Goal: Feedback & Contribution: Leave review/rating

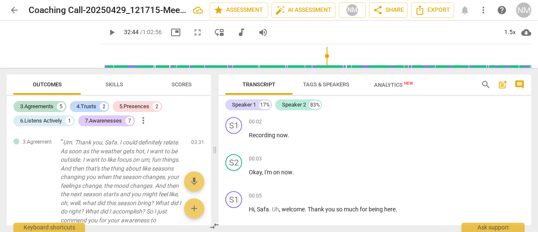
click at [0, 0] on span "play_arrow" at bounding box center [0, 0] width 0 height 0
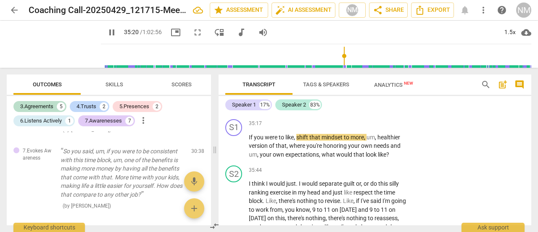
scroll to position [5893, 0]
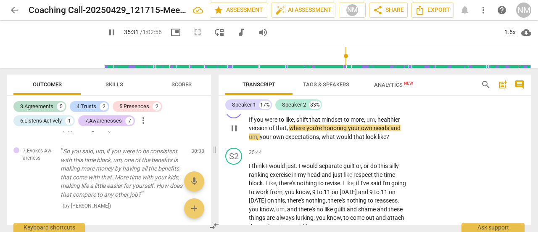
click at [363, 110] on p "Add competency" at bounding box center [383, 106] width 40 height 8
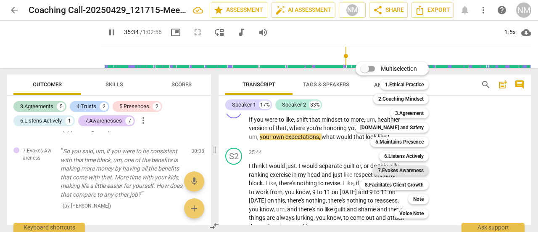
click at [400, 168] on b "7.Evokes Awareness" at bounding box center [401, 170] width 46 height 10
type input "2135"
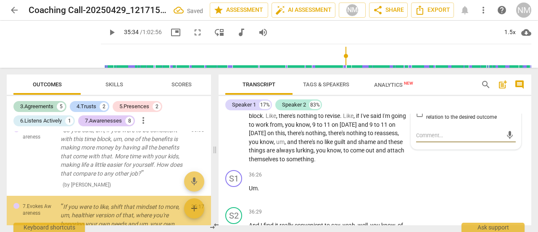
scroll to position [1253, 0]
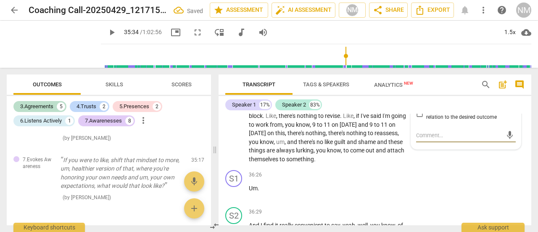
type textarea "L"
type textarea "Lo"
type textarea "Lov"
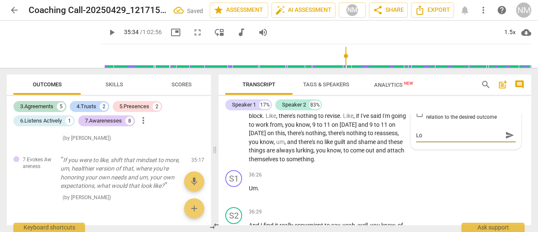
type textarea "Lov"
type textarea "Love"
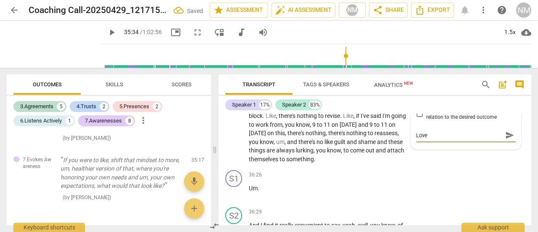
type textarea "Love t"
type textarea "Love th"
type textarea "Love thi"
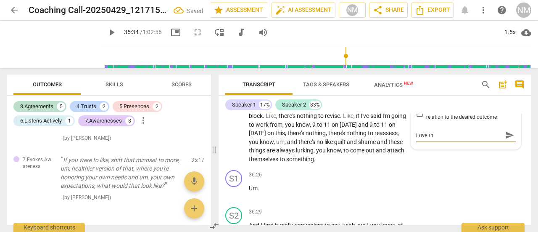
type textarea "Love thi"
type textarea "Love this"
type textarea "Love this,"
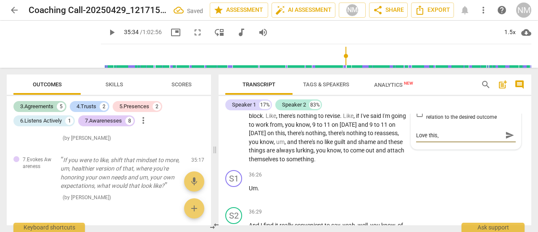
type textarea "Love this,"
type textarea "Love this, y"
type textarea "Love this, yo"
type textarea "Love this, you"
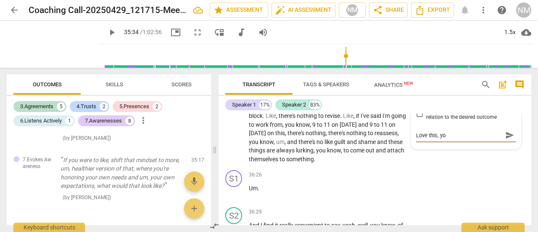
type textarea "Love this, you"
type textarea "Love this, you c"
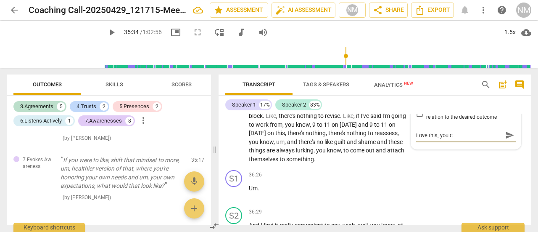
type textarea "Love this, you ch"
type textarea "Love this, you chl"
type textarea "Love this, you chll"
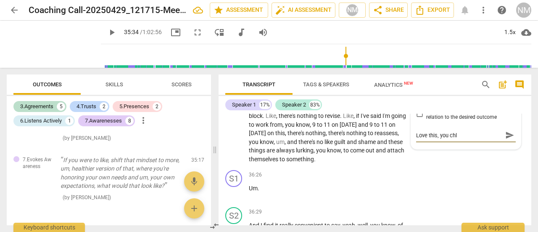
type textarea "Love this, you chll"
type textarea "Love this, you chl"
type textarea "Love this, you ch"
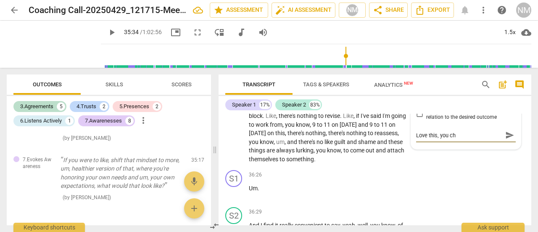
type textarea "Love this, you cha"
type textarea "Love this, you chal"
type textarea "Love this, you chall"
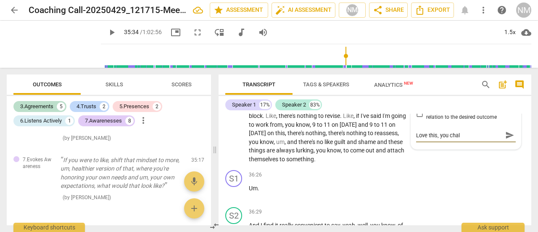
type textarea "Love this, you chall"
type textarea "Love this, you challe"
type textarea "Love this, you [PERSON_NAME]"
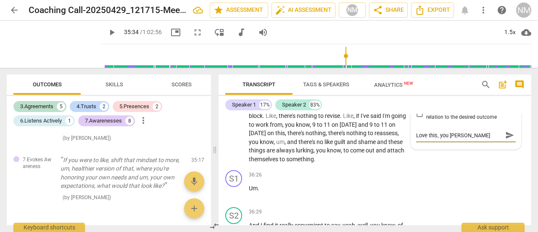
type textarea "Love this, you [PERSON_NAME]"
type textarea "Love this, you challenge"
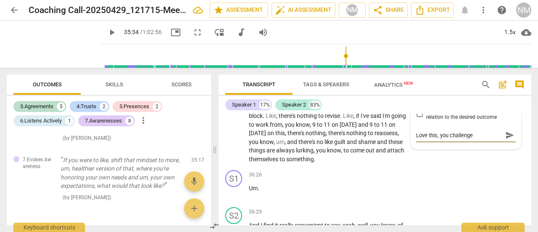
type textarea "Love this, you challenge"
type textarea "Love this, you challenge h"
type textarea "Love this, you challenge he"
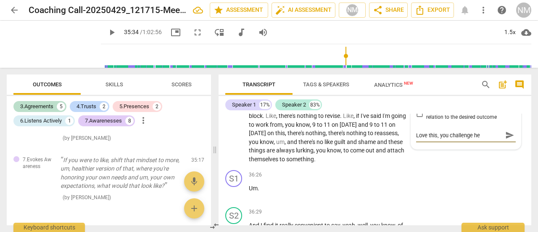
type textarea "Love this, you challenge her"
type textarea "Love this, you challenge her g"
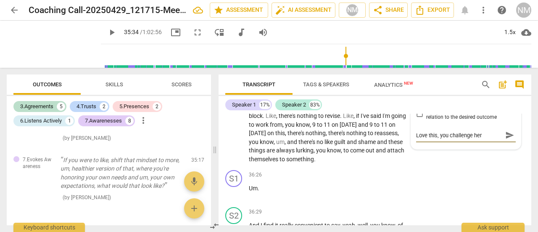
type textarea "Love this, you challenge her g"
type textarea "Love this, you challenge her ge"
type textarea "Love this, you challenge her gen"
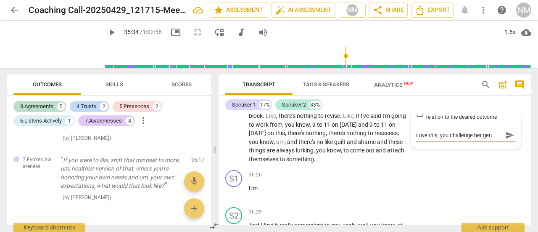
type textarea "Love this, you challenge her gent"
type textarea "Love this, you challenge her gentl"
type textarea "Love this, you challenge her gently"
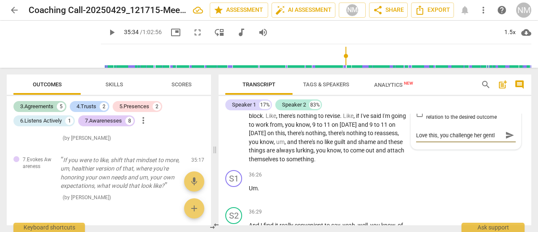
type textarea "Love this, you challenge her gently"
type textarea "Love this, you challenge her gently t"
type textarea "Love this, you challenge her gently to"
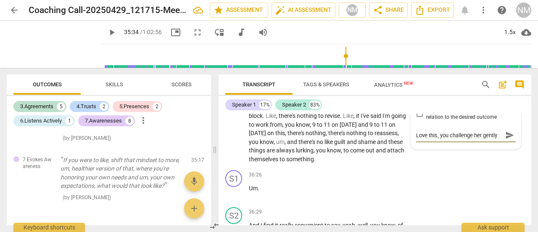
scroll to position [7, 0]
type textarea "Love this, you challenge her gently to"
type textarea "Love this, you challenge her gently to t"
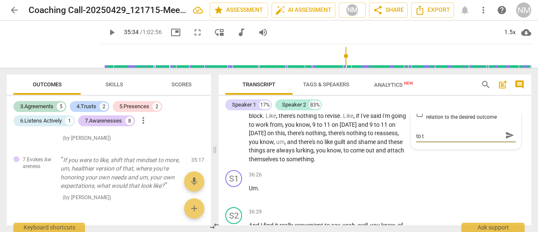
type textarea "Love this, you challenge her gently to th"
type textarea "Love this, you challenge her gently to thi"
type textarea "Love this, you challenge her gently to thin"
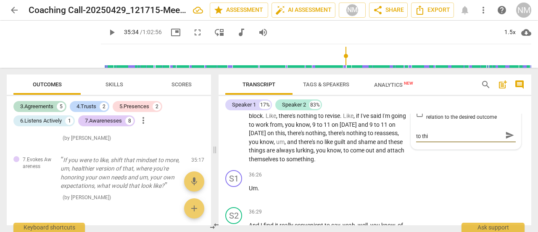
type textarea "Love this, you challenge her gently to thin"
type textarea "Love this, you challenge her gently to think"
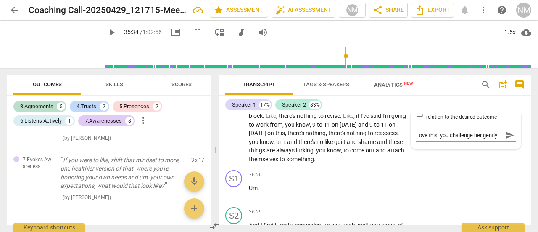
type textarea "Love this, you challenge her gently to think"
type textarea "Love this, you challenge her gently to think a"
type textarea "Love this, you challenge her gently to think ab"
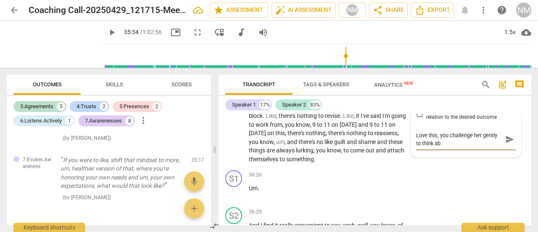
type textarea "Love this, you challenge her gently to think abo"
type textarea "Love this, you challenge her gently to think abou"
type textarea "Love this, you challenge her gently to think about"
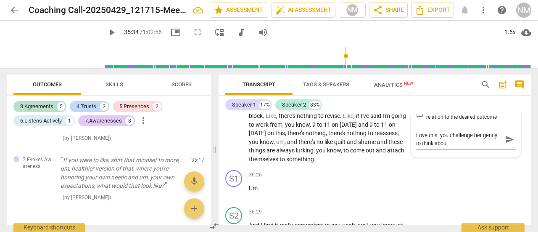
type textarea "Love this, you challenge her gently to think about"
type textarea "Love this, you challenge her gently to think about t"
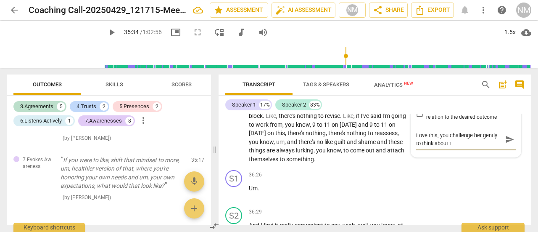
type textarea "Love this, you challenge her gently to think about"
type textarea "Love this, you challenge her gently to think about a"
type textarea "Love this, you challenge her gently to think about"
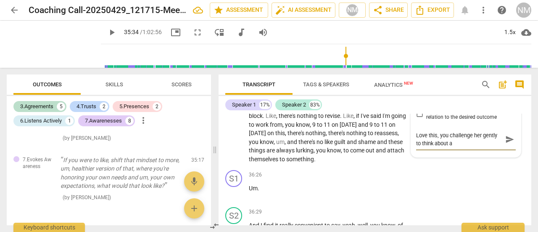
type textarea "Love this, you challenge her gently to think about"
type textarea "Love this, you challenge her gently to think about i"
type textarea "Love this, you challenge her gently to think about it"
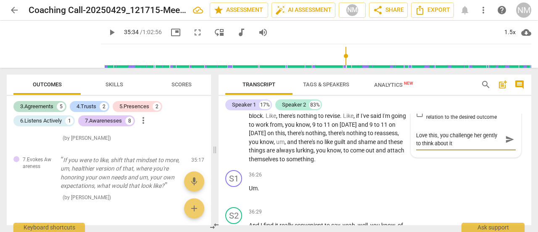
type textarea "Love this, you challenge her gently to think about it"
type textarea "Love this, you challenge her gently to think about it i"
type textarea "Love this, you challenge her gently to think about it in"
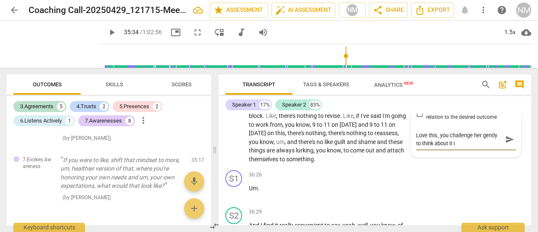
type textarea "Love this, you challenge her gently to think about it in"
type textarea "Love this, you challenge her gently to think about it in a"
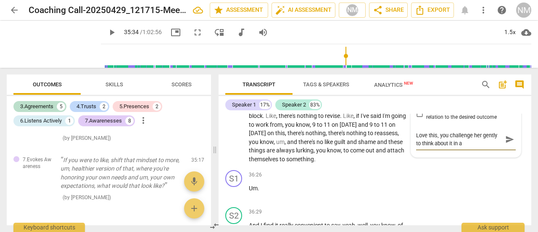
type textarea "Love this, you challenge her gently to think about it in a"
type textarea "Love this, you challenge her gently to think about it in a m"
type textarea "Love this, you challenge her gently to think about it in a mo"
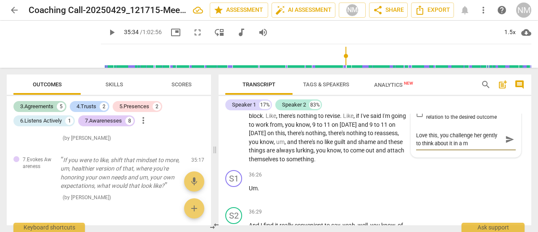
type textarea "Love this, you challenge her gently to think about it in a mo"
type textarea "Love this, you challenge her gently to think about it in a mor"
type textarea "Love this, you challenge her gently to think about it in a more"
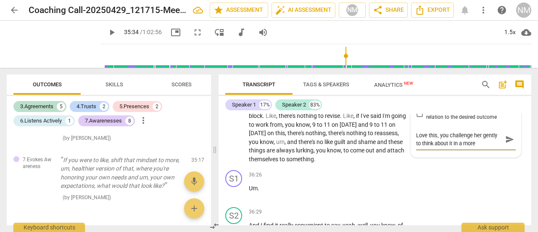
type textarea "Love this, you challenge her gently to think about it in a more"
type textarea "Love this, you challenge her gently to think about it in a more p"
type textarea "Love this, you challenge her gently to think about it in a more po"
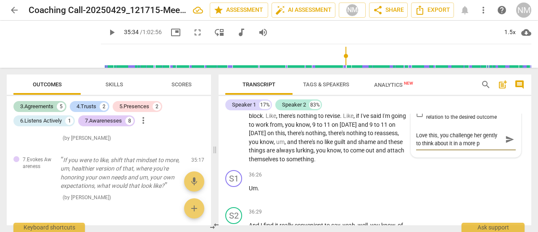
type textarea "Love this, you challenge her gently to think about it in a more po"
type textarea "Love this, you challenge her gently to think about it in a more pos"
type textarea "Love this, you challenge her gently to think about it in a more posi"
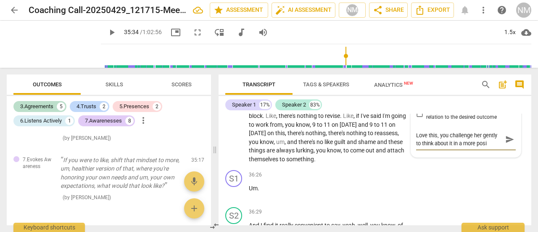
type textarea "Love this, you challenge her gently to think about it in a more posit"
type textarea "Love this, you challenge her gently to think about it in a more positi"
type textarea "Love this, you challenge her gently to think about it in a more positiv"
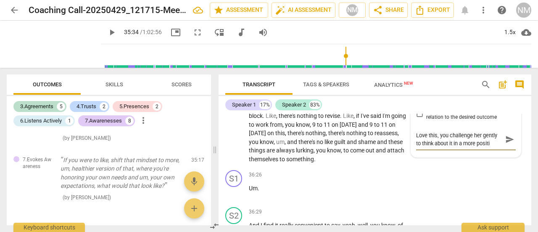
type textarea "Love this, you challenge her gently to think about it in a more positiv"
type textarea "Love this, you challenge her gently to think about it in a more positive"
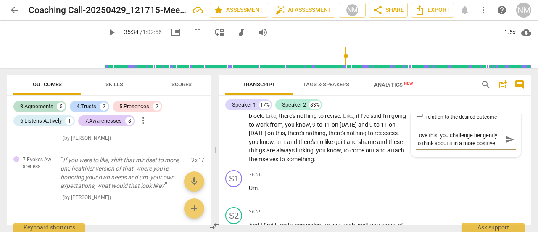
type textarea "Love this, you challenge her gently to think about it in a more positive w"
type textarea "Love this, you challenge her gently to think about it in a more positive wa"
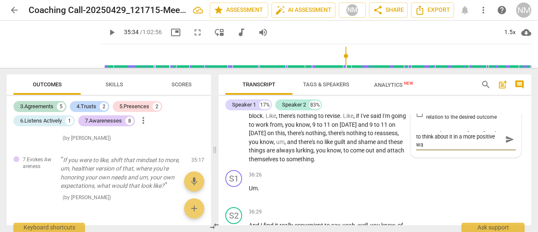
type textarea "Love this, you challenge her gently to think about it in a more positive way"
type textarea "Love this, you challenge her gently to think about it in a more positive way!"
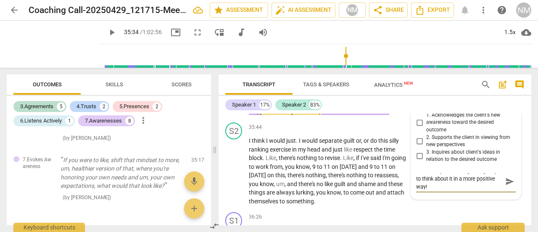
type textarea "Love this, you challenge her gently to think about it in a more positive way!"
click at [418, 146] on input "2. Supports the client in viewing from new perspectives" at bounding box center [419, 141] width 13 height 10
checkbox input "true"
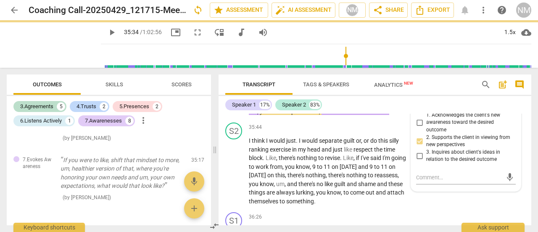
scroll to position [0, 0]
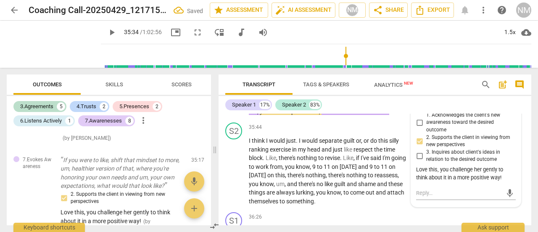
click at [417, 127] on input "1. Acknowledges the client's new awareness toward the desired outcome" at bounding box center [419, 122] width 13 height 10
checkbox input "true"
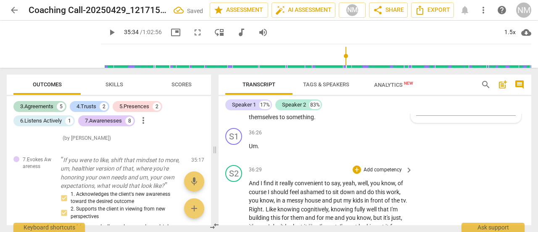
scroll to position [6045, 0]
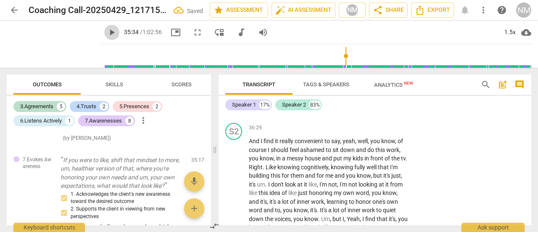
click at [107, 31] on span "play_arrow" at bounding box center [112, 32] width 10 height 10
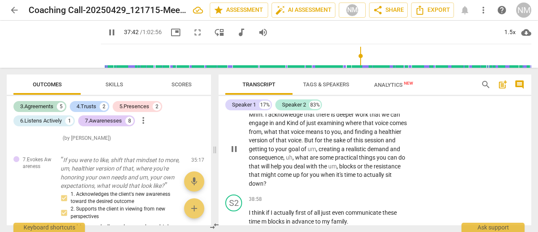
scroll to position [6247, 0]
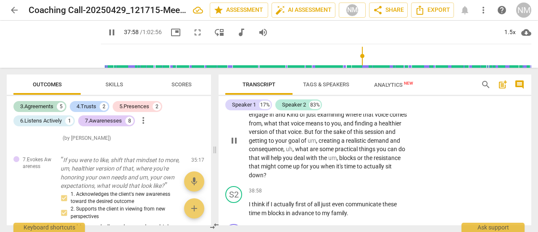
click at [395, 96] on p "Add competency" at bounding box center [383, 93] width 40 height 8
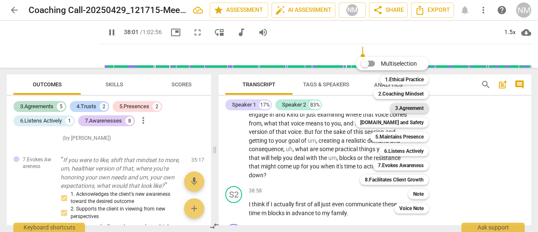
click at [416, 108] on b "3.Agreement" at bounding box center [409, 108] width 29 height 10
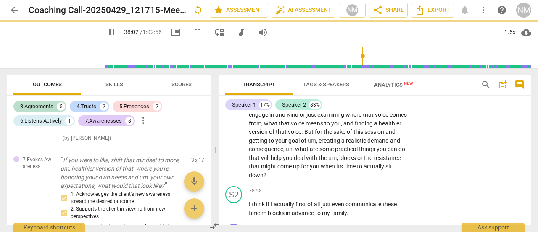
type input "2283"
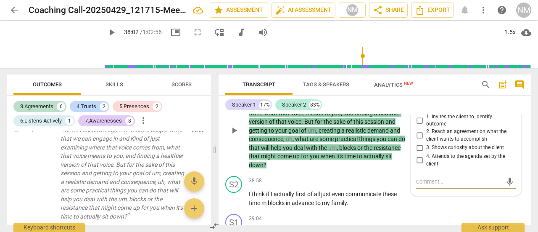
scroll to position [6270, 0]
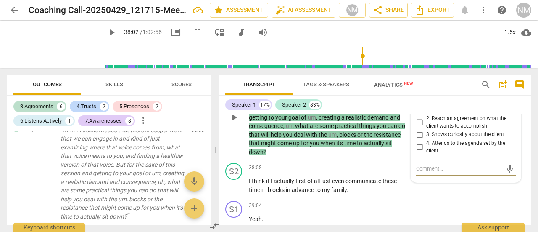
click at [418, 152] on input "4. Attends to the agenda set by the client" at bounding box center [419, 147] width 13 height 10
checkbox input "true"
click at [431, 172] on textarea at bounding box center [459, 168] width 86 height 8
click at [434, 172] on textarea at bounding box center [459, 168] width 86 height 8
type textarea "A"
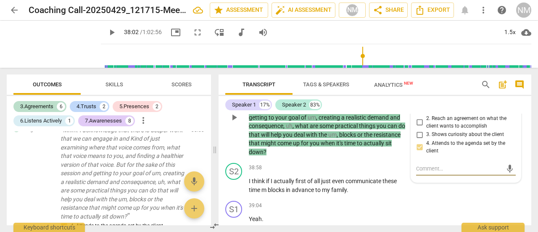
type textarea "A"
type textarea "As"
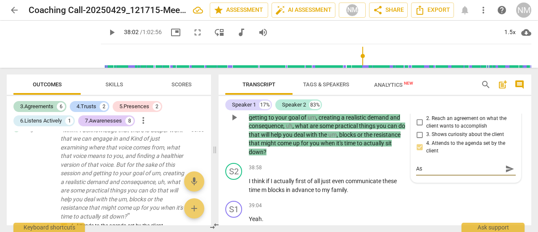
type textarea "As w"
type textarea "As we"
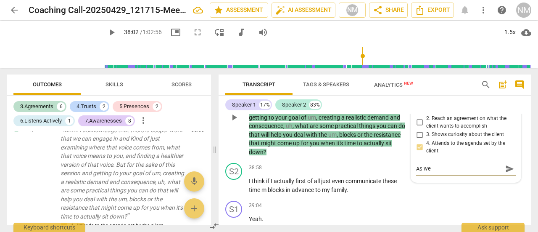
type textarea "As we"
type textarea "As we d"
type textarea "As we di"
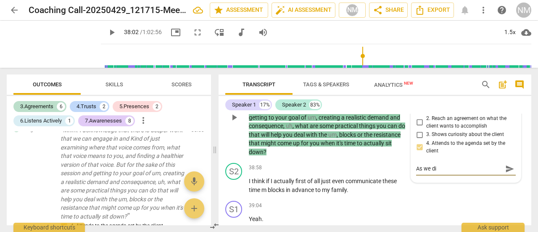
type textarea "As we dis"
type textarea "As we disc"
type textarea "As we discu"
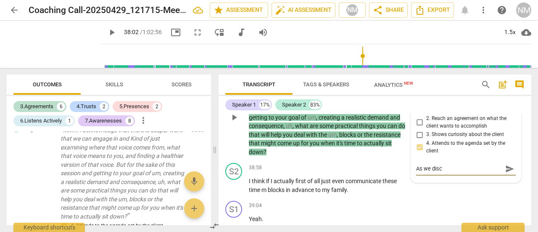
type textarea "As we discu"
type textarea "As we discus"
type textarea "As we discuss"
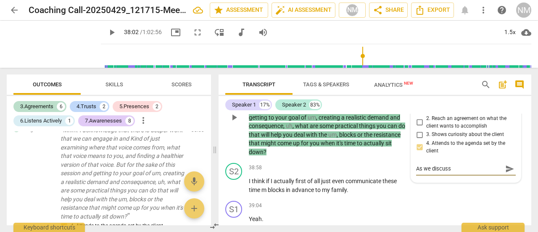
type textarea "As we discusse"
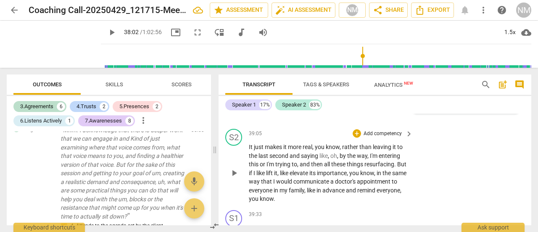
scroll to position [6383, 0]
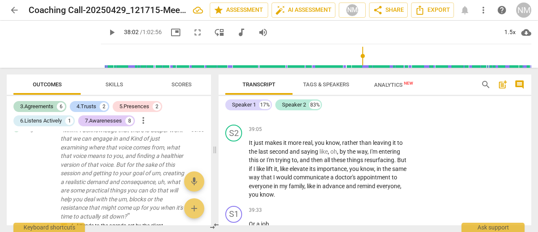
click at [107, 30] on span "play_arrow" at bounding box center [112, 32] width 10 height 10
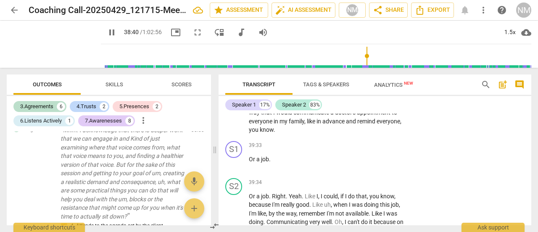
scroll to position [6427, 0]
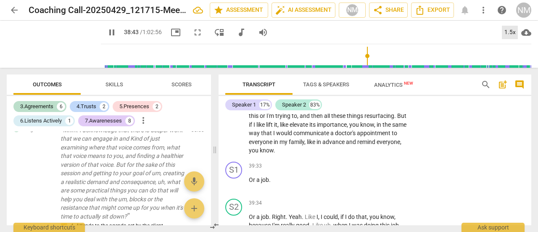
click at [510, 32] on div "1.5x" at bounding box center [510, 32] width 16 height 13
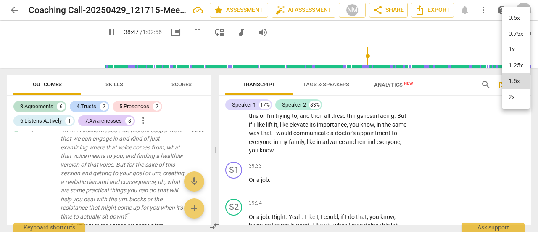
click at [510, 95] on li "2x" at bounding box center [516, 97] width 28 height 16
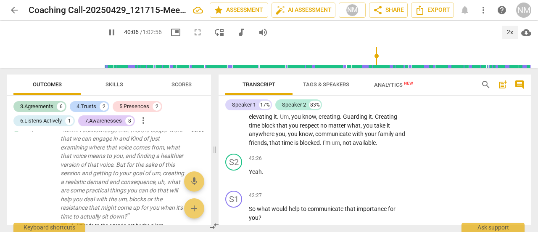
scroll to position [6989, 0]
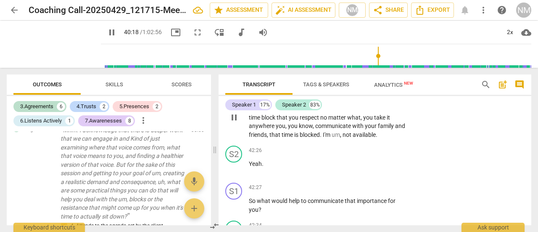
click at [356, 91] on div "+" at bounding box center [357, 86] width 8 height 8
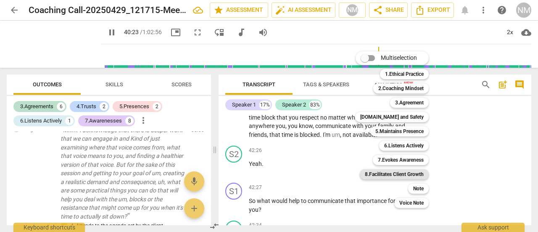
click at [408, 170] on b "8.Facilitates Client Growth" at bounding box center [394, 174] width 59 height 10
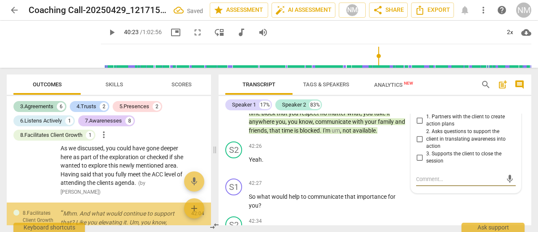
scroll to position [1552, 0]
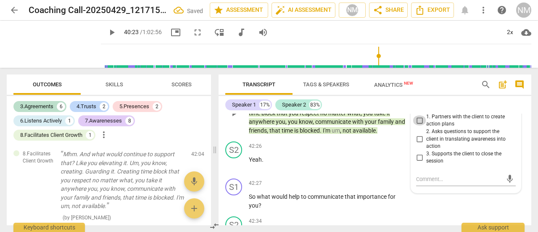
click at [417, 125] on input "1. Partners with the client to create action plans" at bounding box center [419, 120] width 13 height 10
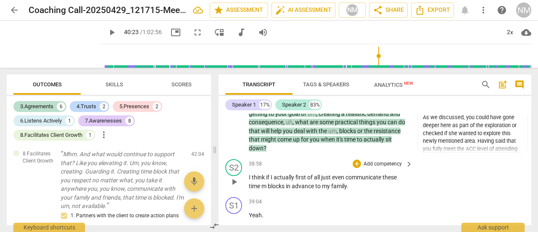
scroll to position [6237, 0]
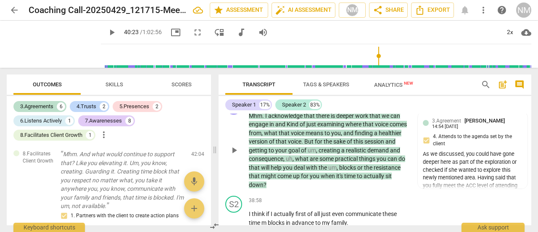
click at [314, 106] on div "+" at bounding box center [314, 102] width 8 height 8
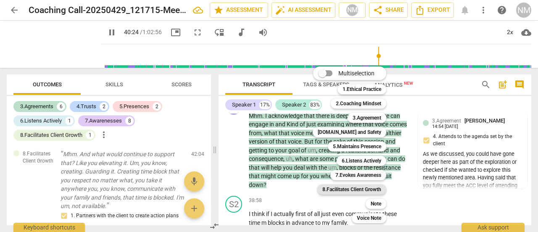
click at [358, 189] on b "8.Facilitates Client Growth" at bounding box center [351, 189] width 59 height 10
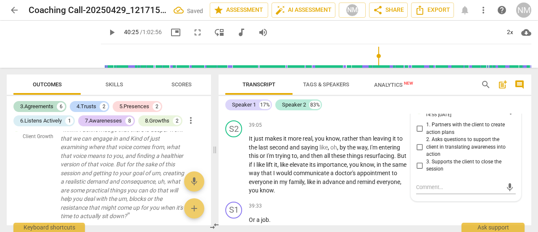
scroll to position [6422, 0]
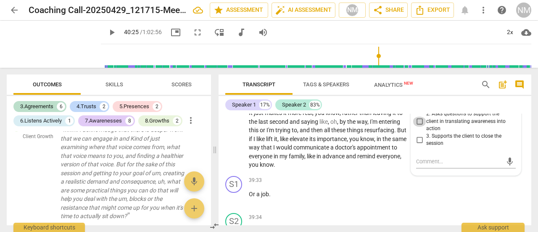
click at [415, 126] on input "2. Asks questions to support the client in translating awareness into action" at bounding box center [419, 121] width 13 height 10
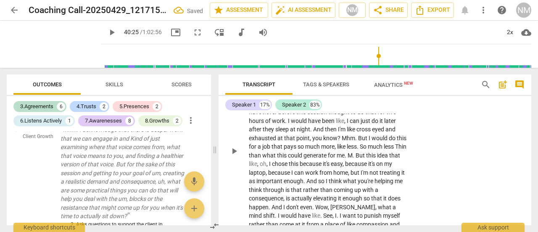
scroll to position [6800, 0]
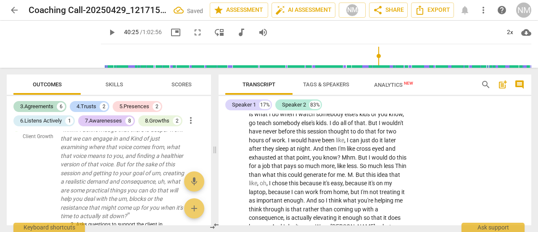
click at [107, 28] on span "play_arrow" at bounding box center [112, 32] width 10 height 10
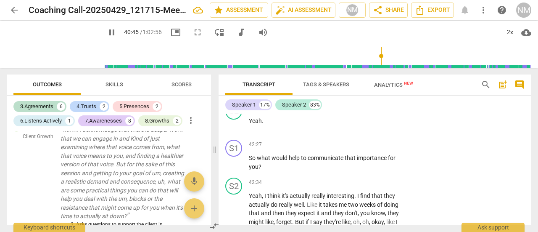
scroll to position [7052, 0]
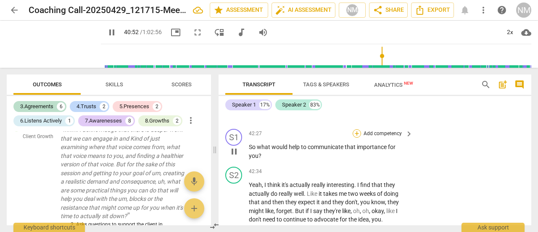
click at [356, 137] on div "+" at bounding box center [357, 133] width 8 height 8
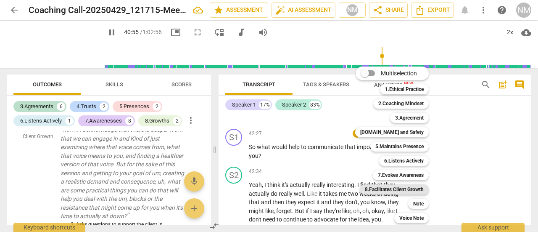
click at [382, 185] on b "8.Facilitates Client Growth" at bounding box center [394, 189] width 59 height 10
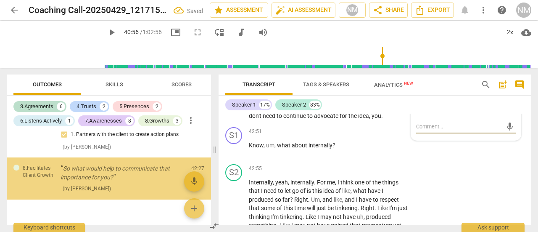
scroll to position [7114, 0]
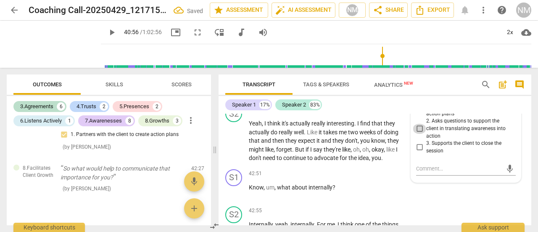
click at [416, 134] on input "2. Asks questions to support the client in translating awareness into action" at bounding box center [419, 129] width 13 height 10
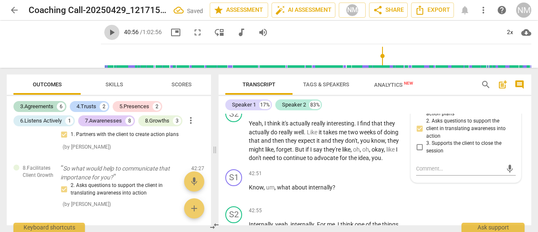
click at [107, 31] on span "play_arrow" at bounding box center [112, 32] width 10 height 10
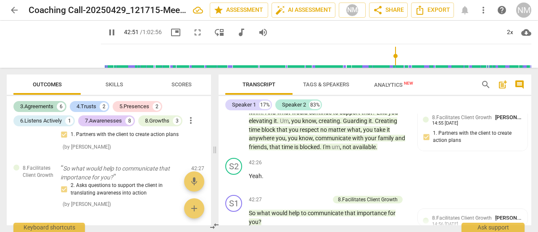
scroll to position [7188, 0]
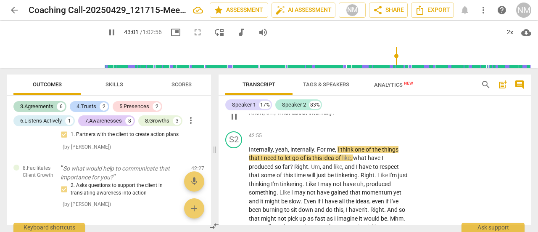
click at [356, 103] on div "+" at bounding box center [357, 99] width 8 height 8
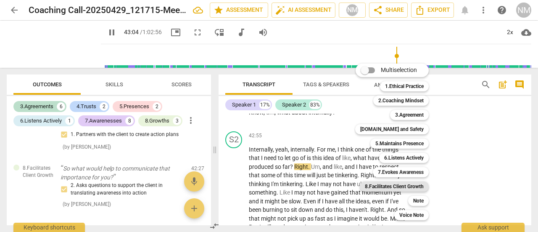
click at [394, 185] on b "8.Facilitates Client Growth" at bounding box center [394, 186] width 59 height 10
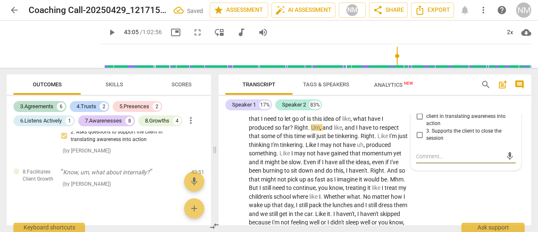
scroll to position [7215, 0]
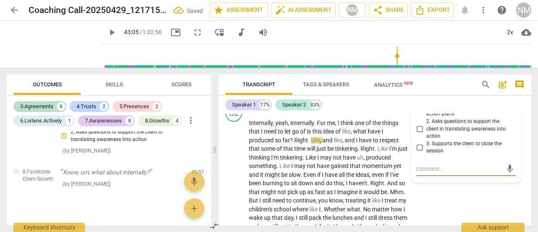
click at [417, 134] on input "2. Asks questions to support the client in translating awareness into action" at bounding box center [419, 129] width 13 height 10
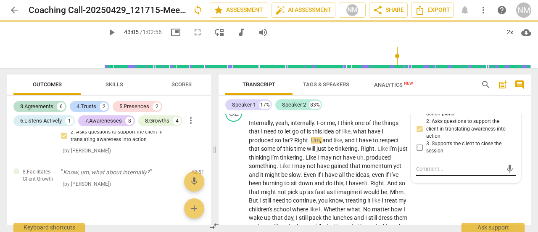
click at [422, 173] on textarea at bounding box center [459, 169] width 86 height 8
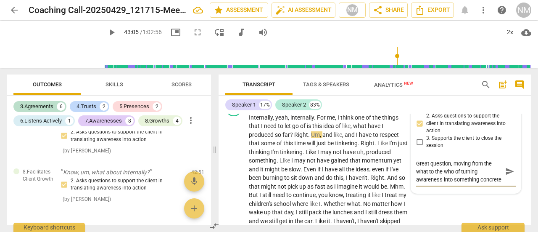
scroll to position [7221, 0]
click at [107, 27] on span "play_arrow" at bounding box center [112, 32] width 10 height 10
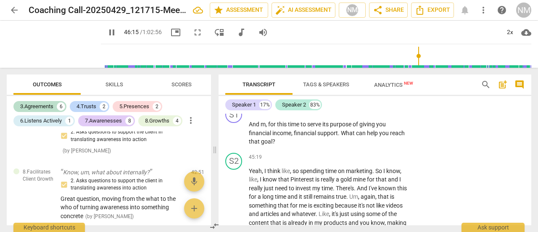
scroll to position [7708, 0]
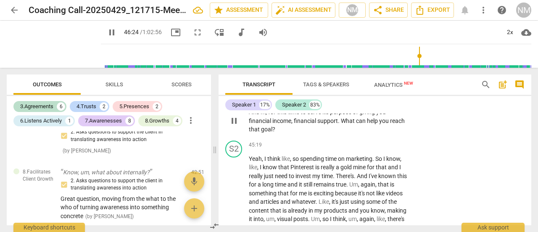
click at [355, 103] on div "+" at bounding box center [357, 98] width 8 height 8
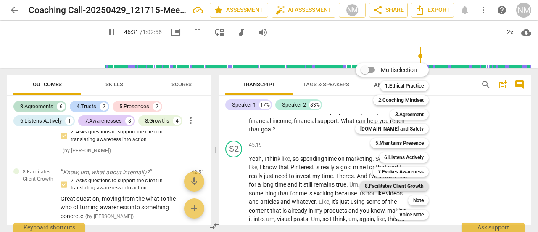
click at [379, 186] on b "8.Facilitates Client Growth" at bounding box center [394, 186] width 59 height 10
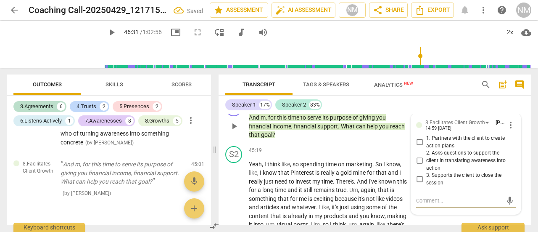
scroll to position [7692, 0]
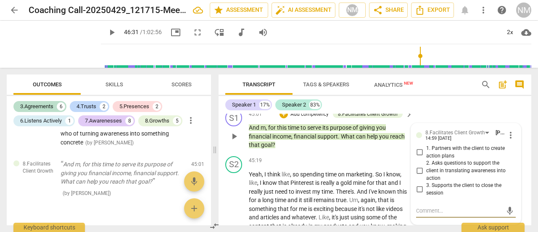
click at [416, 157] on input "1. Partners with the client to create action plans" at bounding box center [419, 152] width 13 height 10
click at [234, 141] on span "play_arrow" at bounding box center [234, 136] width 10 height 10
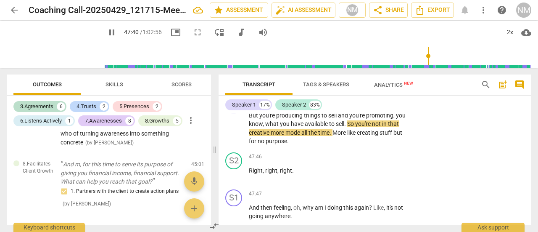
scroll to position [8210, 0]
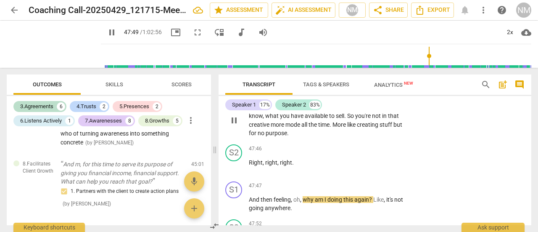
click at [356, 98] on div "+" at bounding box center [357, 93] width 8 height 8
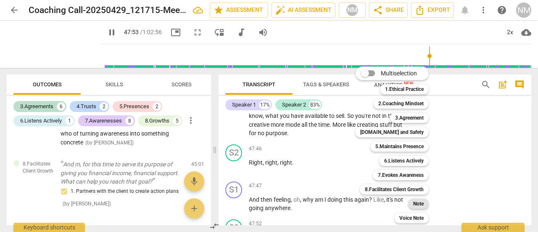
click at [423, 203] on b "Note" at bounding box center [418, 203] width 11 height 10
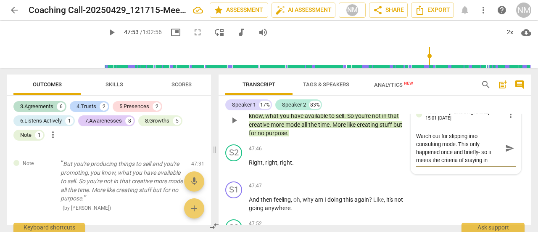
scroll to position [7, 0]
click at [107, 33] on span "play_arrow" at bounding box center [112, 32] width 10 height 10
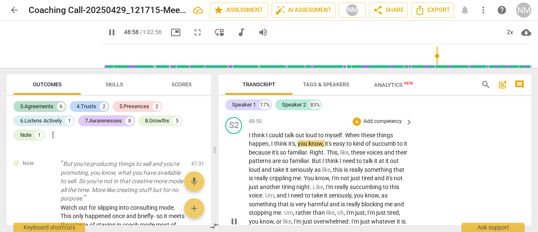
scroll to position [8565, 0]
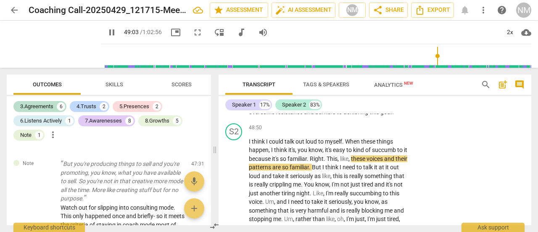
click at [358, 94] on div "+" at bounding box center [357, 90] width 8 height 8
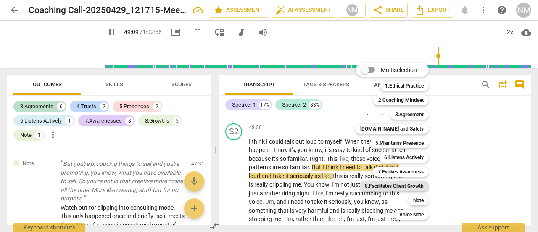
click at [396, 185] on b "8.Facilitates Client Growth" at bounding box center [394, 186] width 59 height 10
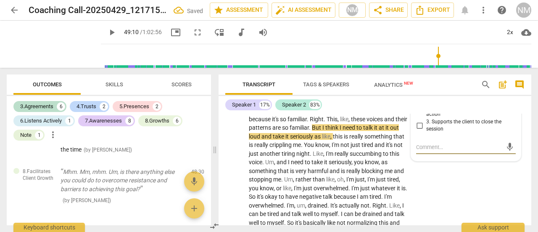
scroll to position [8591, 0]
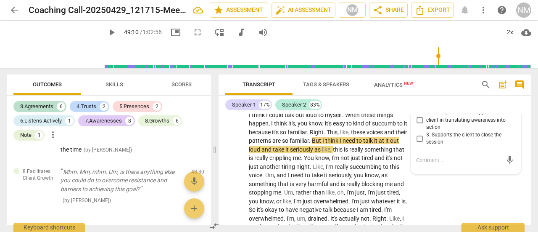
click at [418, 106] on input "1. Partners with the client to create action plans" at bounding box center [419, 101] width 13 height 10
click at [418, 125] on input "2. Asks questions to support the client in translating awareness into action" at bounding box center [419, 120] width 13 height 10
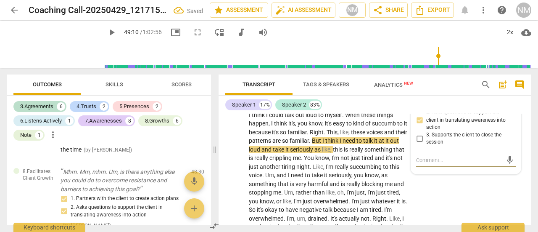
click at [429, 164] on textarea at bounding box center [459, 160] width 86 height 8
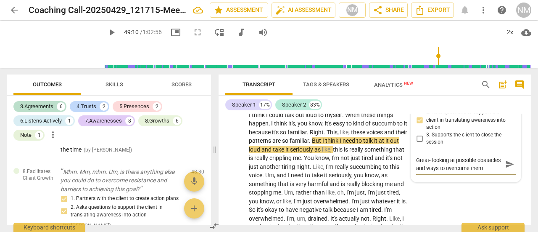
scroll to position [7, 0]
click at [107, 27] on span "play_arrow" at bounding box center [112, 32] width 10 height 10
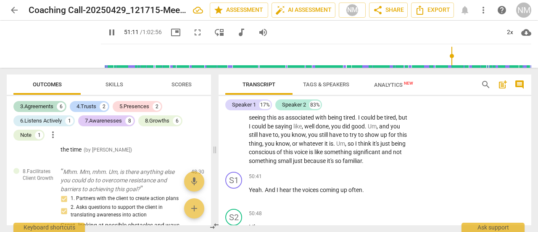
scroll to position [8979, 0]
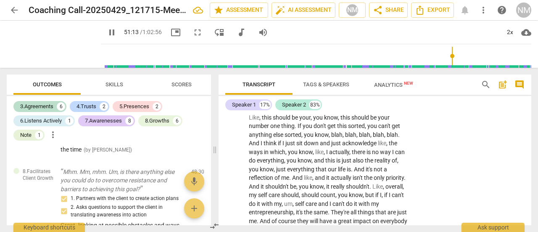
click at [107, 32] on span "pause" at bounding box center [112, 32] width 10 height 10
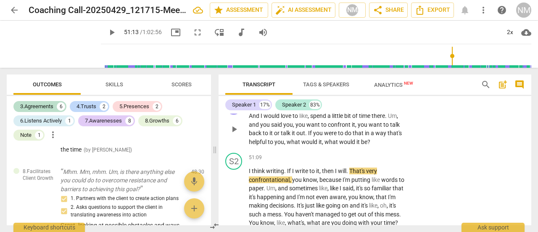
scroll to position [8853, 0]
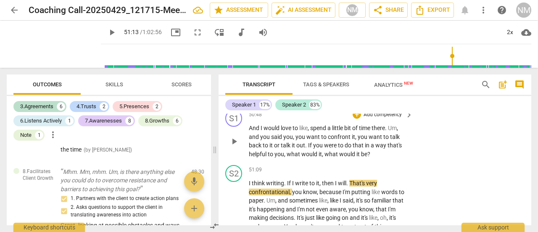
click at [234, 146] on span "play_arrow" at bounding box center [234, 141] width 10 height 10
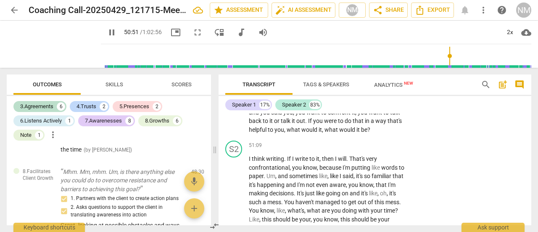
scroll to position [8895, 0]
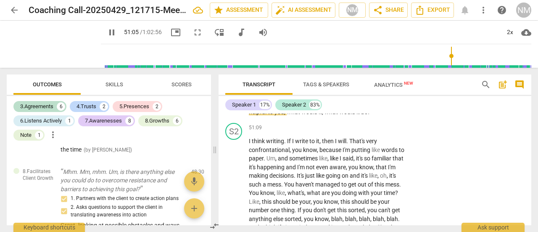
click at [355, 76] on div "+" at bounding box center [357, 72] width 8 height 8
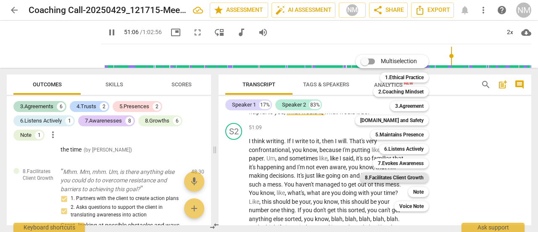
click at [389, 174] on b "8.Facilitates Client Growth" at bounding box center [394, 177] width 59 height 10
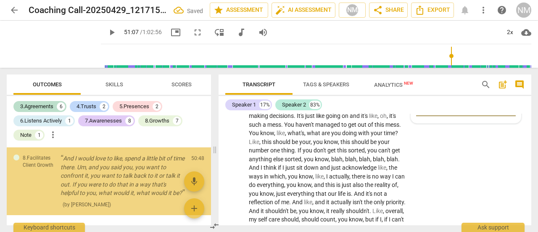
scroll to position [8913, 0]
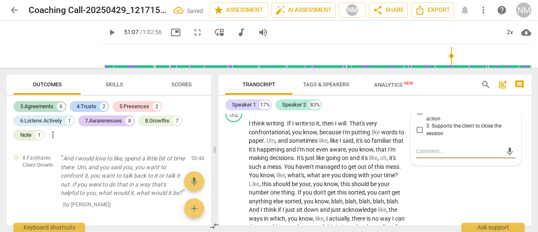
click at [421, 98] on input "1. Partners with the client to create action plans" at bounding box center [419, 93] width 13 height 10
click at [417, 116] on input "2. Asks questions to support the client in translating awareness into action" at bounding box center [419, 111] width 13 height 10
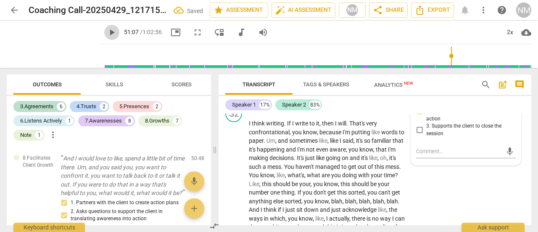
click at [107, 31] on span "play_arrow" at bounding box center [112, 32] width 10 height 10
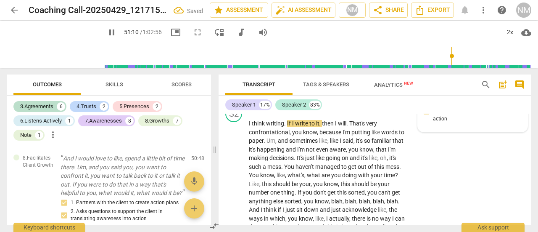
scroll to position [8955, 0]
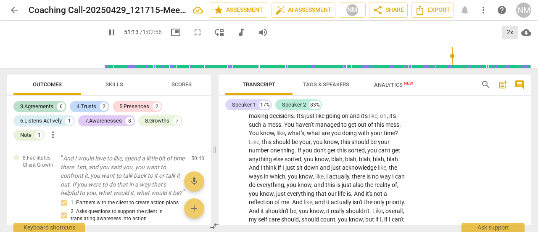
click at [510, 29] on div "2x" at bounding box center [510, 32] width 16 height 13
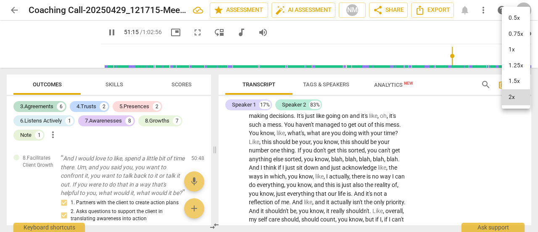
click at [514, 61] on li "1.25x" at bounding box center [516, 66] width 28 height 16
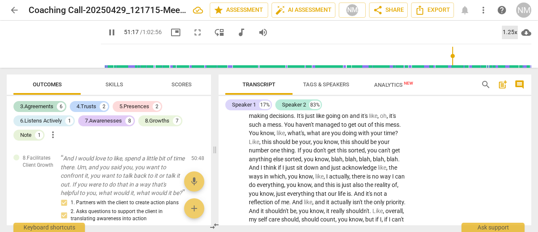
click at [508, 34] on div "1.25x" at bounding box center [510, 32] width 16 height 13
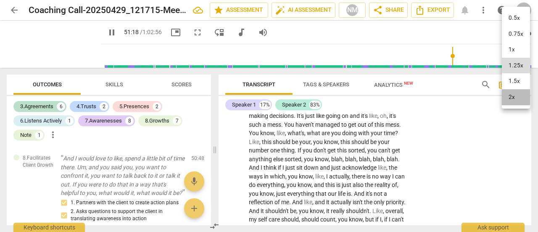
click at [511, 96] on li "2x" at bounding box center [516, 97] width 28 height 16
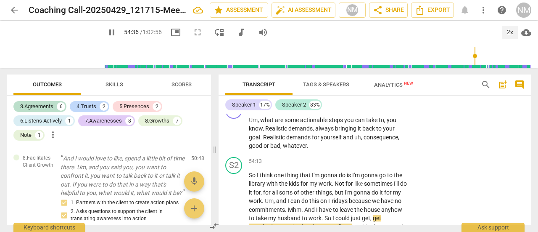
scroll to position [9554, 0]
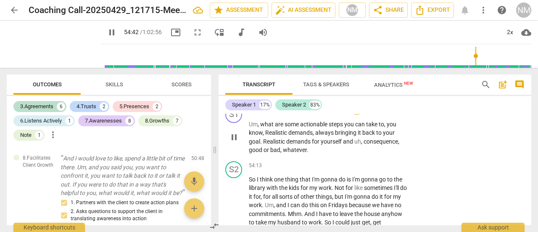
click at [355, 115] on div "+" at bounding box center [357, 110] width 8 height 8
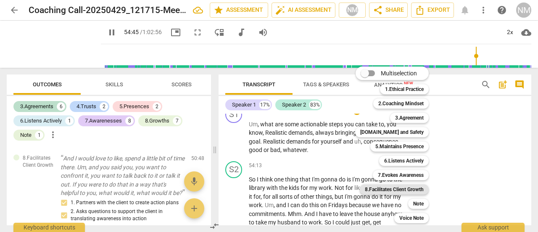
click at [387, 189] on b "8.Facilitates Client Growth" at bounding box center [394, 189] width 59 height 10
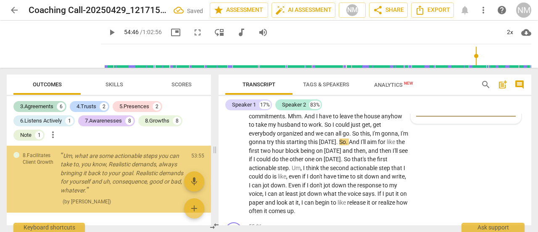
scroll to position [2234, 0]
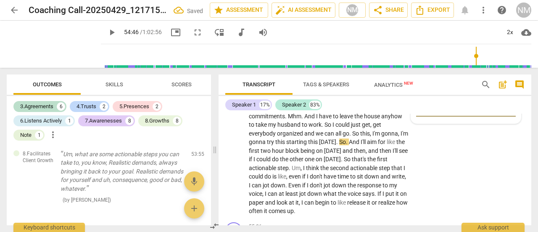
click at [416, 74] on input "2. Asks questions to support the client in translating awareness into action" at bounding box center [419, 69] width 13 height 10
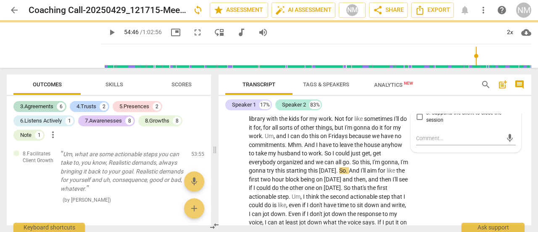
scroll to position [9610, 0]
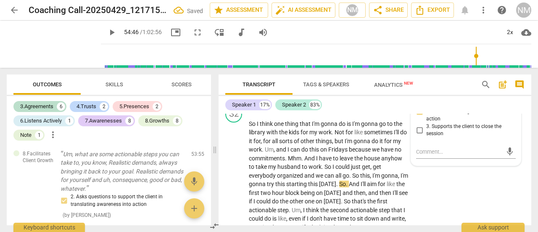
click at [417, 98] on input "1. Partners with the client to create action plans" at bounding box center [419, 93] width 13 height 10
click at [415, 116] on input "2. Asks questions to support the client in translating awareness into action" at bounding box center [419, 111] width 13 height 10
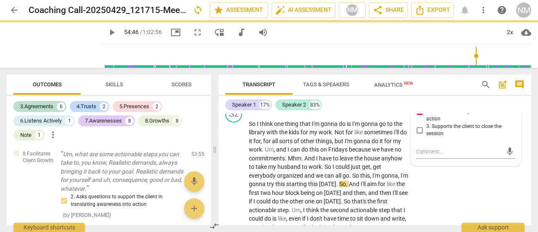
click at [418, 116] on input "2. Asks questions to support the client in translating awareness into action" at bounding box center [419, 111] width 13 height 10
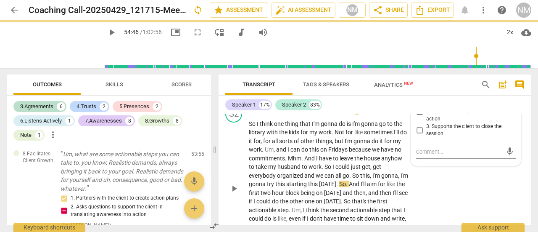
scroll to position [9694, 0]
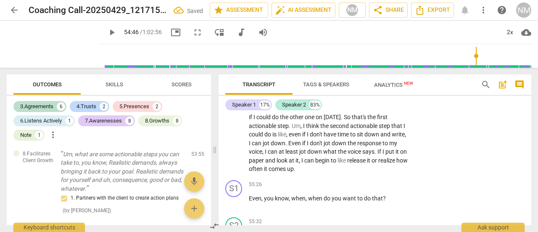
click at [107, 29] on span "play_arrow" at bounding box center [112, 32] width 10 height 10
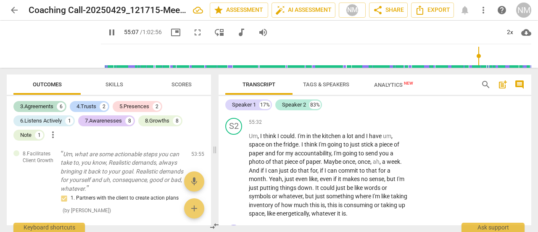
scroll to position [9820, 0]
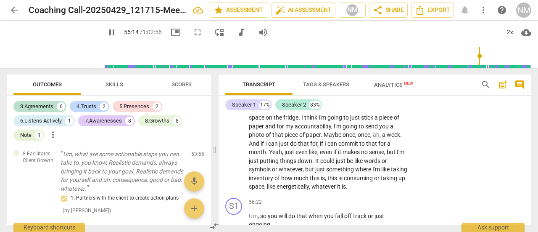
click at [356, 63] on div "+" at bounding box center [357, 58] width 8 height 8
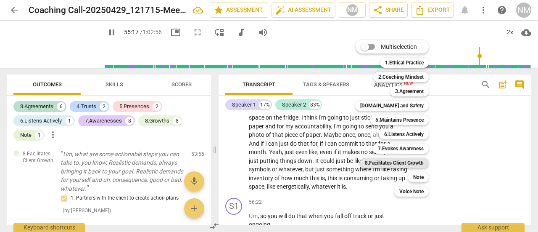
click at [398, 162] on b "8.Facilitates Client Growth" at bounding box center [394, 163] width 59 height 10
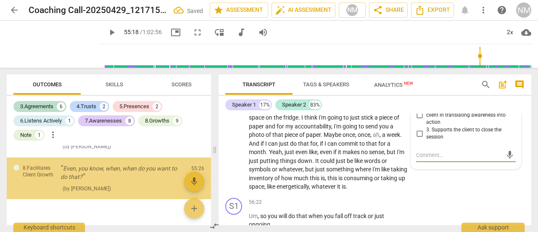
scroll to position [2299, 0]
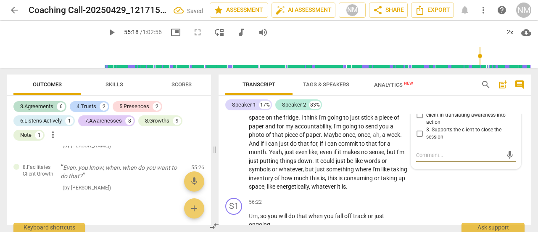
click at [419, 101] on input "1. Partners with the client to create action plans" at bounding box center [419, 96] width 13 height 10
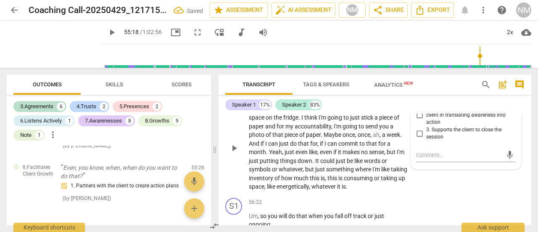
click at [371, 99] on p "Add competency" at bounding box center [383, 96] width 40 height 8
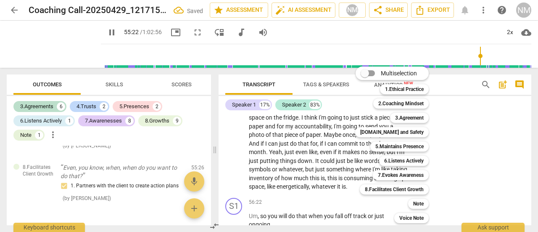
click at [303, 149] on div at bounding box center [269, 116] width 538 height 232
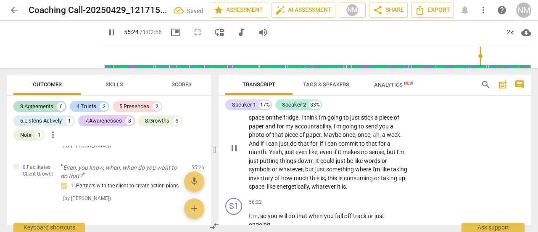
scroll to position [9862, 0]
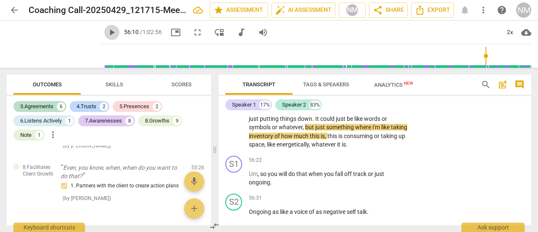
click at [107, 29] on span "play_arrow" at bounding box center [112, 32] width 10 height 10
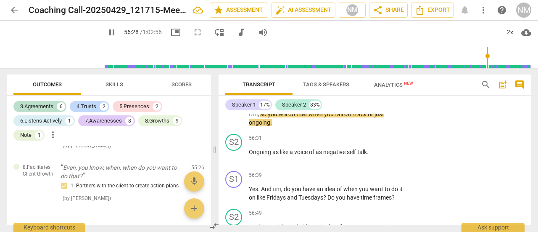
scroll to position [9946, 0]
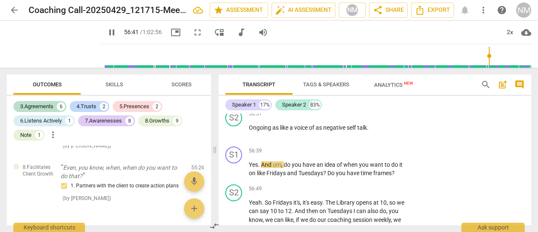
click at [357, 80] on div "+" at bounding box center [357, 76] width 8 height 8
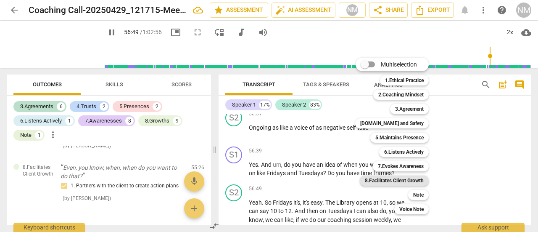
click at [411, 179] on b "8.Facilitates Client Growth" at bounding box center [394, 180] width 59 height 10
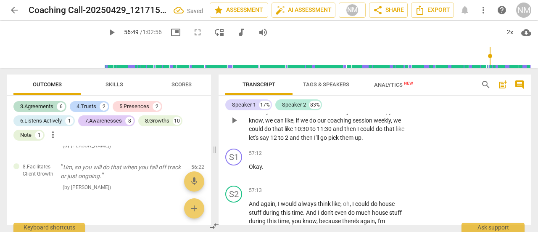
scroll to position [10051, 0]
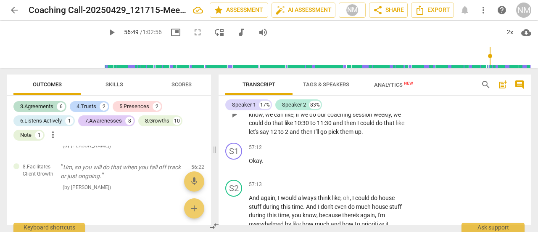
click at [489, 139] on div "S2 play_arrow pause 56:49 + Add competency keyboard_arrow_right Yeah . So Frida…" at bounding box center [374, 108] width 313 height 64
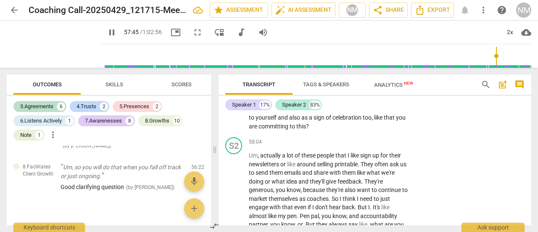
scroll to position [10303, 0]
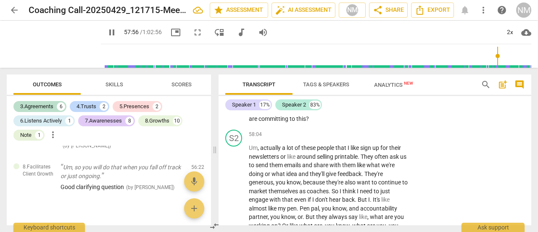
click at [355, 75] on div "+" at bounding box center [357, 70] width 8 height 8
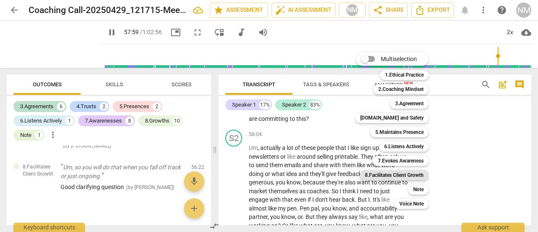
click at [407, 176] on b "8.Facilitates Client Growth" at bounding box center [394, 175] width 59 height 10
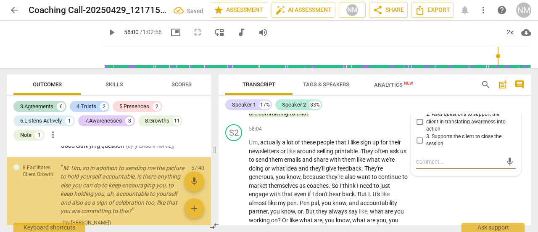
scroll to position [2411, 0]
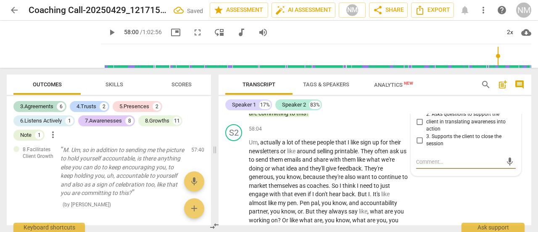
click at [418, 126] on input "2. Asks questions to support the client in translating awareness into action" at bounding box center [419, 121] width 13 height 10
click at [416, 108] on input "1. Partners with the client to create action plans" at bounding box center [419, 103] width 13 height 10
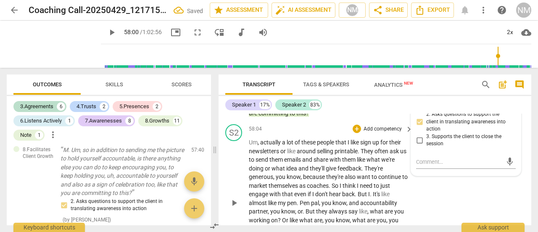
scroll to position [10350, 0]
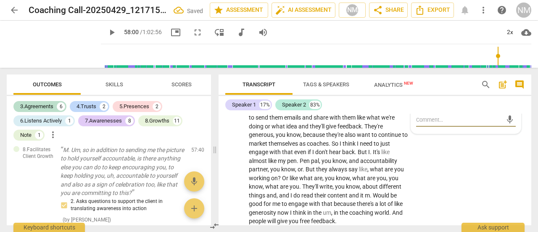
click at [427, 124] on textarea at bounding box center [459, 120] width 86 height 8
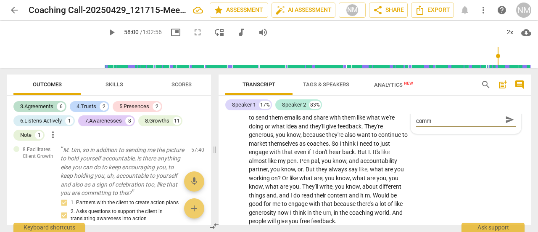
scroll to position [0, 0]
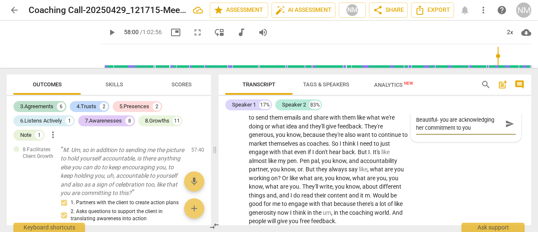
drag, startPoint x: 453, startPoint y: 187, endPoint x: 424, endPoint y: 189, distance: 29.5
click at [424, 132] on textarea "Beautiful- you are acknowledging her commitment to you" at bounding box center [459, 124] width 86 height 16
click at [483, 134] on div "Beautiful- you are acknowledging her accountability to you Beautiful- you are a…" at bounding box center [466, 123] width 100 height 21
click at [483, 132] on textarea "Beautiful- you are acknowledging her accountability to you" at bounding box center [459, 124] width 86 height 16
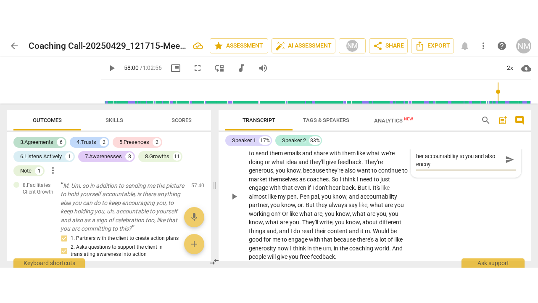
scroll to position [2405, 0]
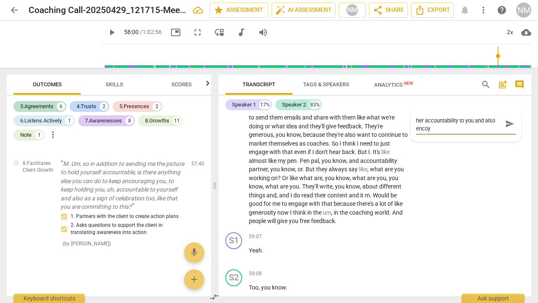
click at [446, 132] on textarea "Beautiful- you are acknowledging her accountability to you and also encoy" at bounding box center [459, 124] width 86 height 16
click at [489, 229] on div "S2 play_arrow pause 58:04 + Add competency keyboard_arrow_right Um , actually a…" at bounding box center [374, 154] width 313 height 150
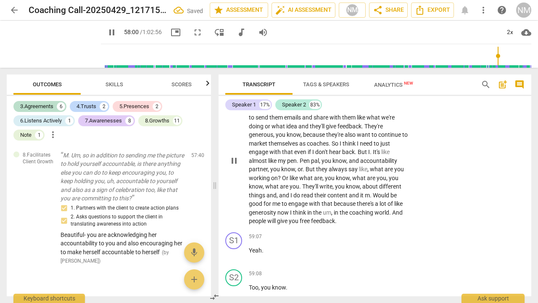
scroll to position [2411, 0]
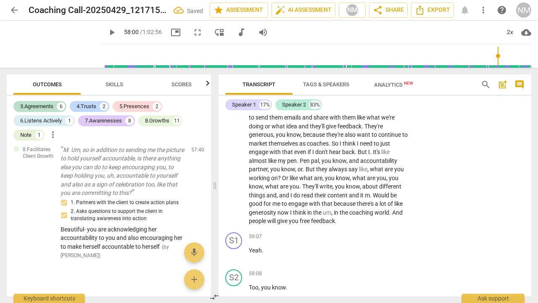
click at [107, 36] on span "play_arrow" at bounding box center [112, 32] width 10 height 10
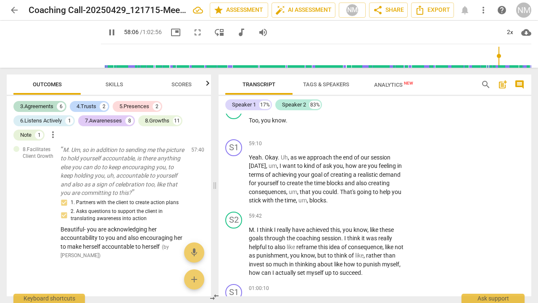
scroll to position [10518, 0]
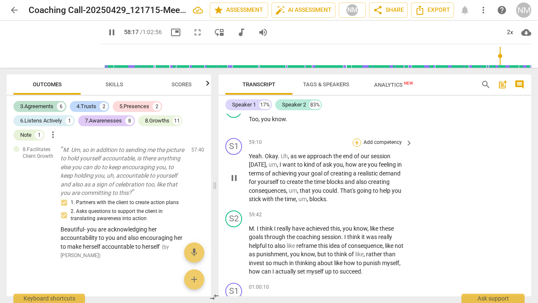
click at [356, 147] on div "+" at bounding box center [357, 142] width 8 height 8
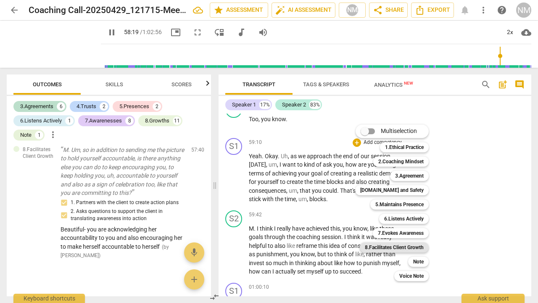
click at [403, 231] on b "8.Facilitates Client Growth" at bounding box center [394, 247] width 59 height 10
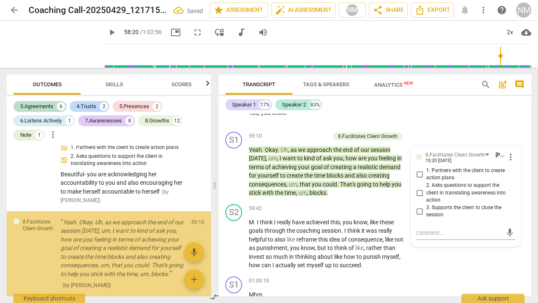
scroll to position [2511, 0]
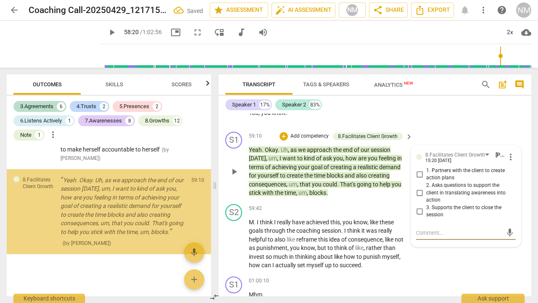
click at [420, 216] on input "3. Supports the client to close the session" at bounding box center [419, 211] width 13 height 10
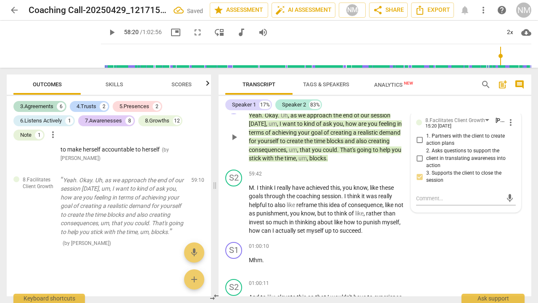
scroll to position [10567, 0]
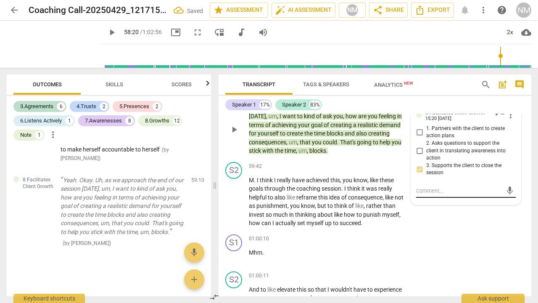
click at [432, 195] on textarea at bounding box center [459, 191] width 86 height 8
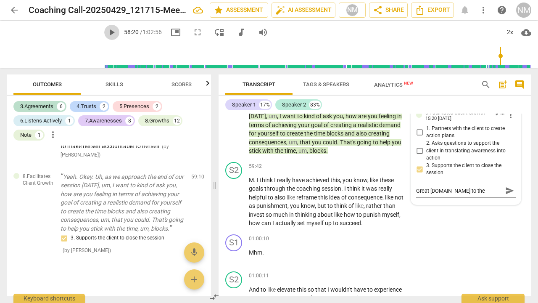
click at [107, 32] on span "play_arrow" at bounding box center [112, 32] width 10 height 10
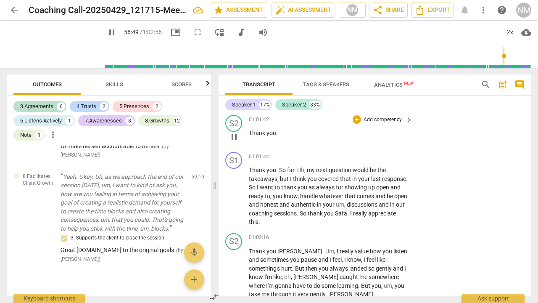
scroll to position [11100, 0]
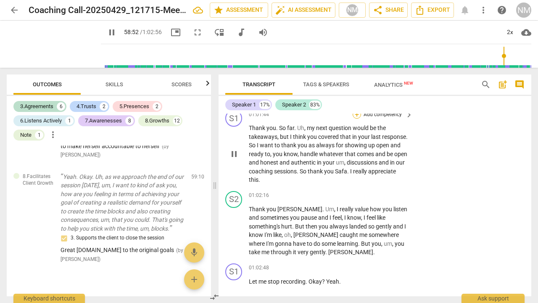
click at [356, 118] on div "+" at bounding box center [357, 114] width 8 height 8
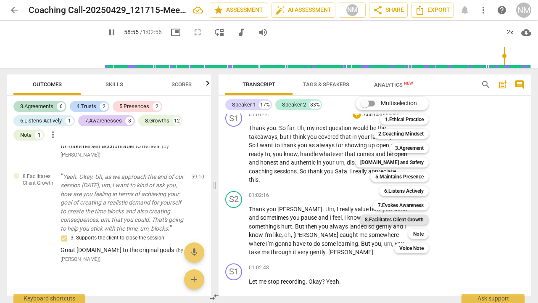
click at [399, 214] on b "8.Facilitates Client Growth" at bounding box center [394, 219] width 59 height 10
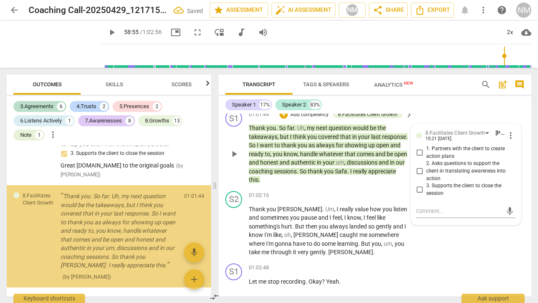
scroll to position [2628, 0]
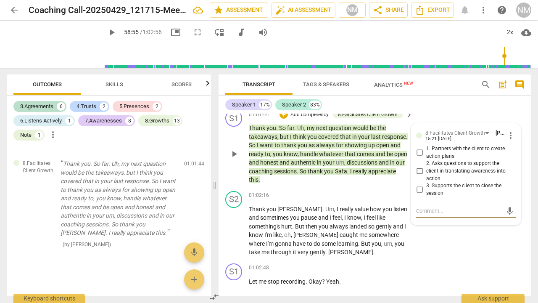
click at [418, 195] on input "3. Supports the client to close the session" at bounding box center [419, 189] width 13 height 10
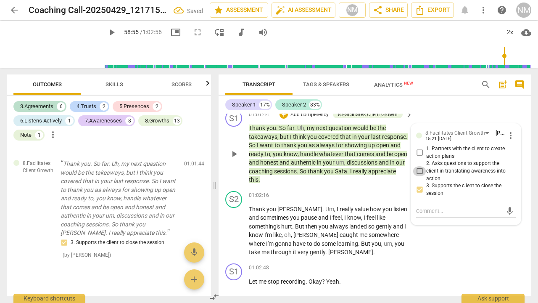
click at [418, 176] on input "2. Asks questions to support the client in translating awareness into action" at bounding box center [419, 171] width 13 height 10
click at [429, 215] on textarea at bounding box center [459, 211] width 86 height 8
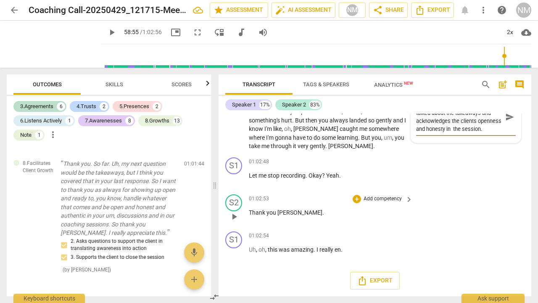
scroll to position [11266, 0]
click at [479, 182] on div "S1 play_arrow pause 01:02:48 + Add competency keyboard_arrow_right Let me stop …" at bounding box center [374, 172] width 313 height 37
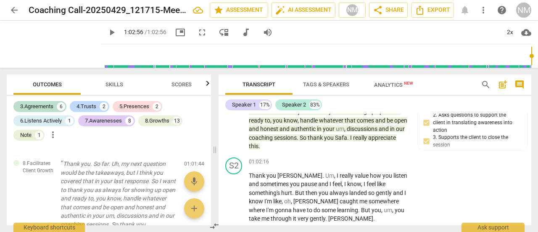
scroll to position [11337, 0]
